Goal: Task Accomplishment & Management: Manage account settings

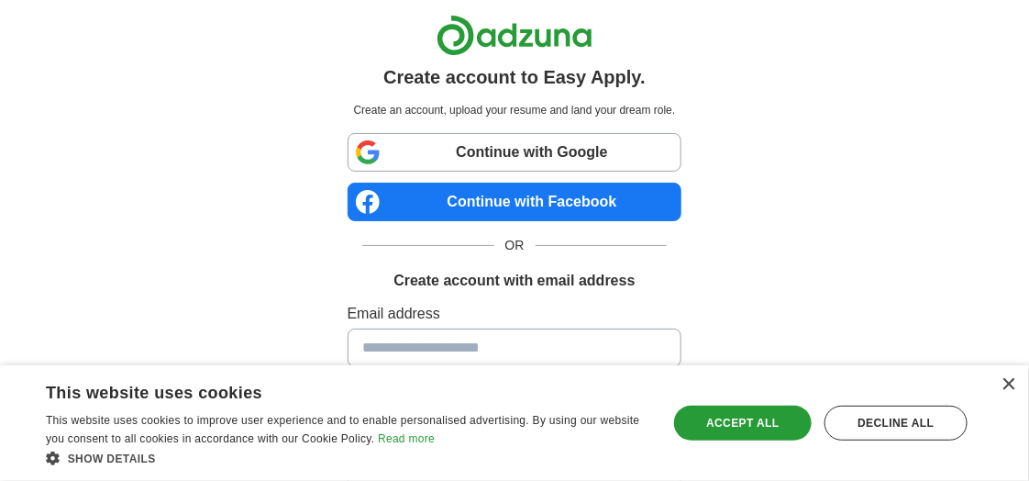
scroll to position [250, 0]
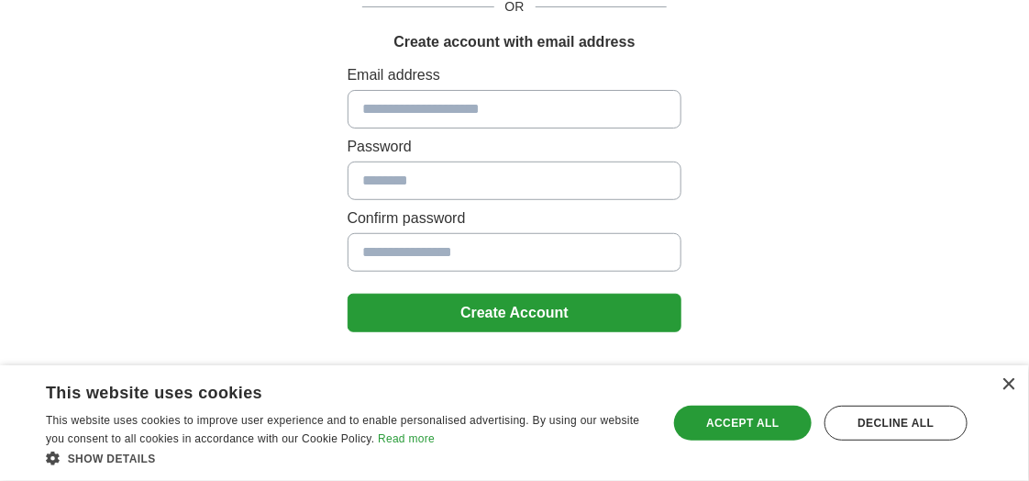
click at [495, 161] on input at bounding box center [515, 180] width 335 height 39
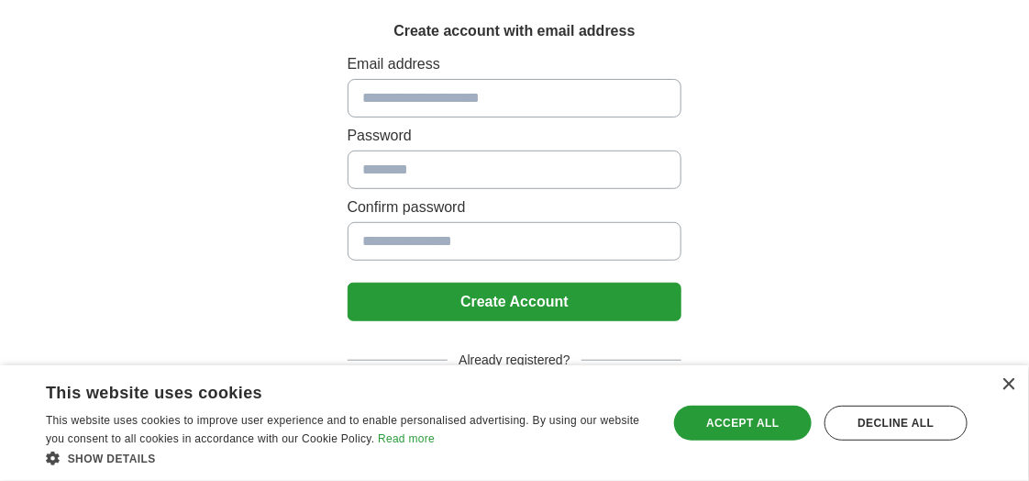
click at [475, 350] on span "Already registered?" at bounding box center [514, 359] width 133 height 19
click at [735, 426] on div "Accept all" at bounding box center [743, 423] width 138 height 35
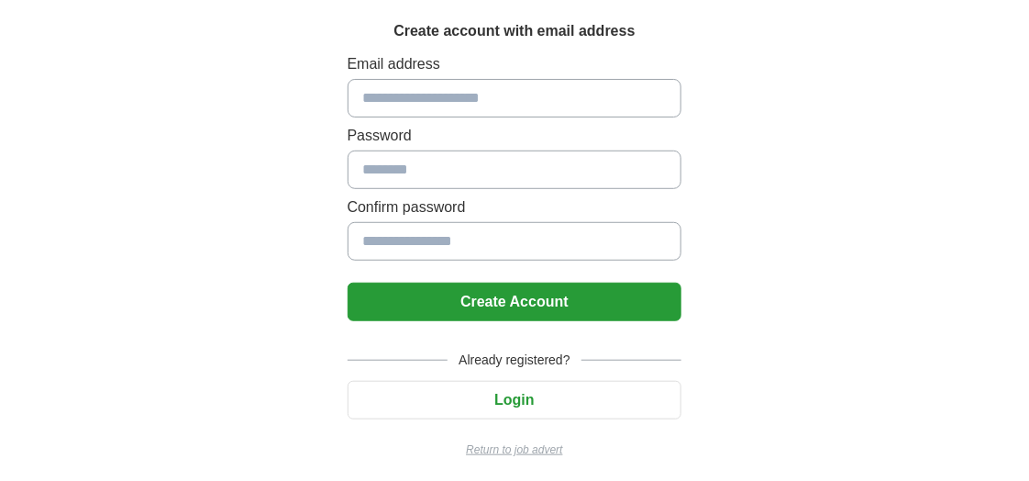
click at [514, 393] on button "Login" at bounding box center [515, 400] width 335 height 39
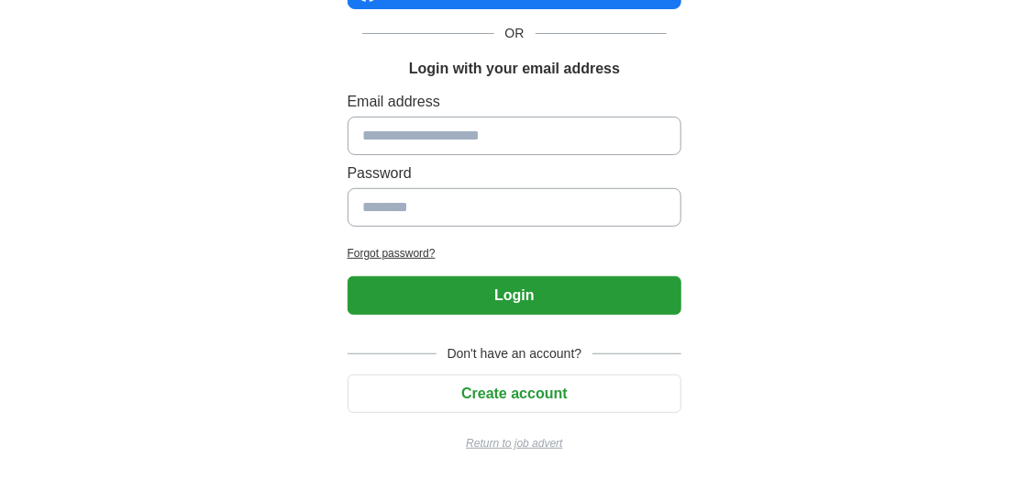
scroll to position [206, 0]
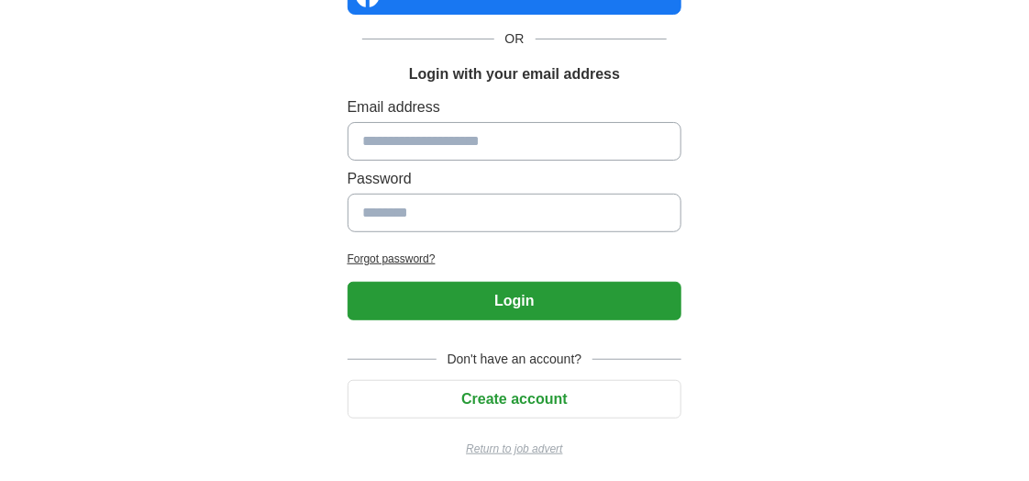
click at [406, 129] on input at bounding box center [515, 141] width 335 height 39
type input "**********"
click at [463, 196] on input at bounding box center [515, 213] width 335 height 39
type input "**********"
click at [403, 288] on button "Login" at bounding box center [515, 301] width 335 height 39
